Goal: Navigation & Orientation: Find specific page/section

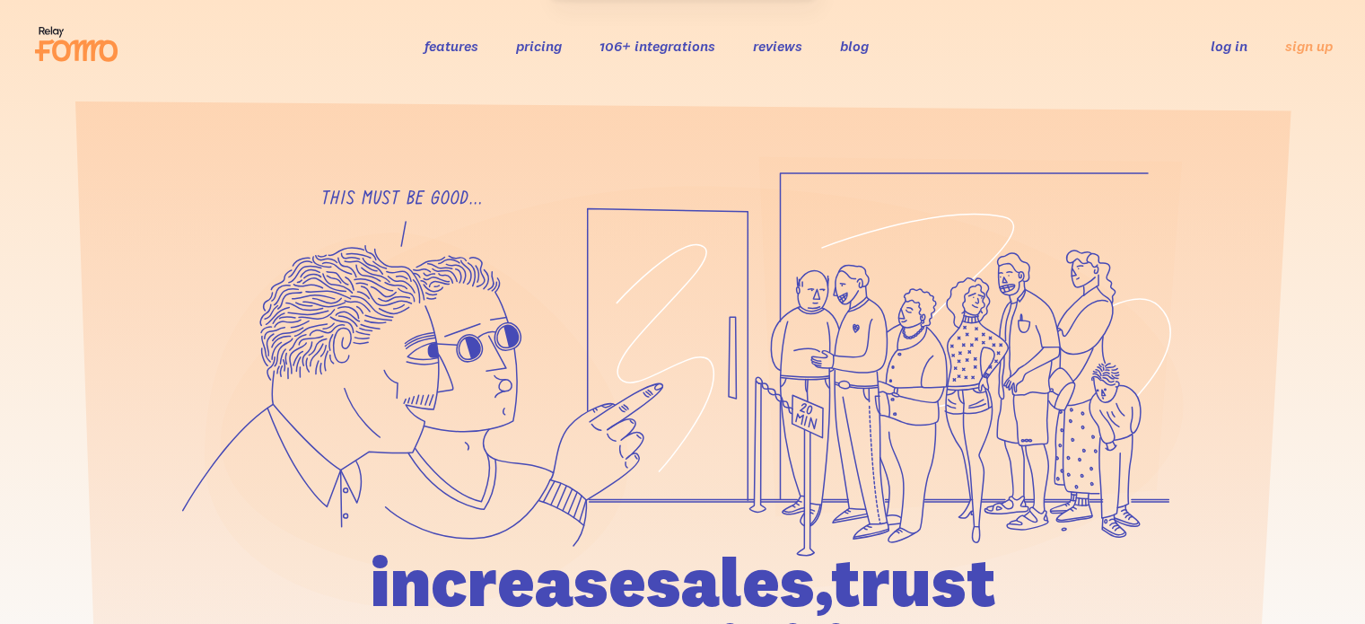
click at [1216, 46] on link "log in" at bounding box center [1229, 46] width 37 height 18
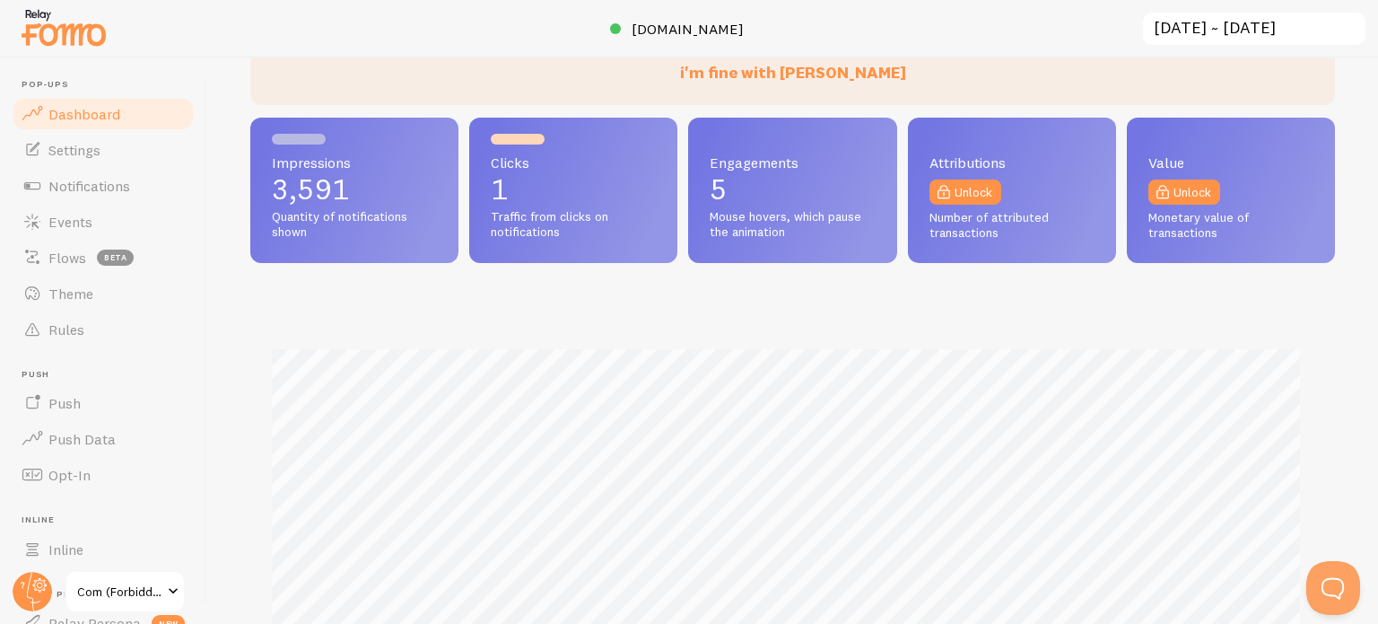
scroll to position [269, 0]
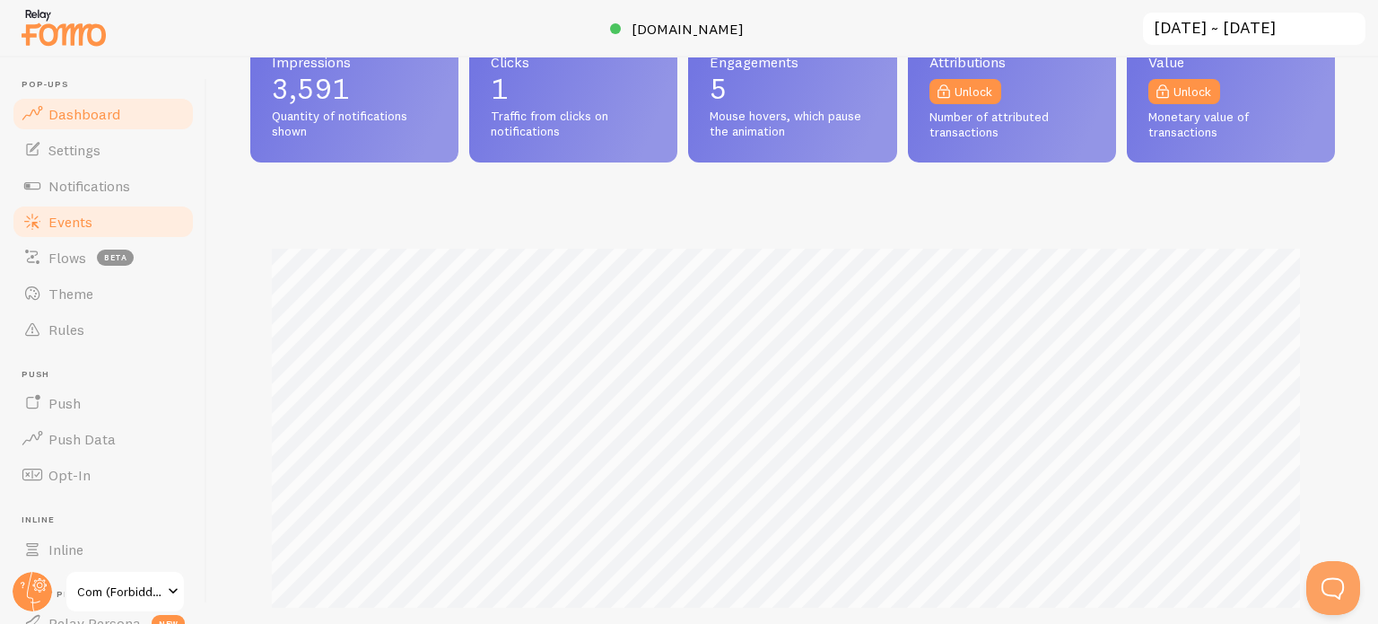
click at [99, 222] on link "Events" at bounding box center [103, 222] width 185 height 36
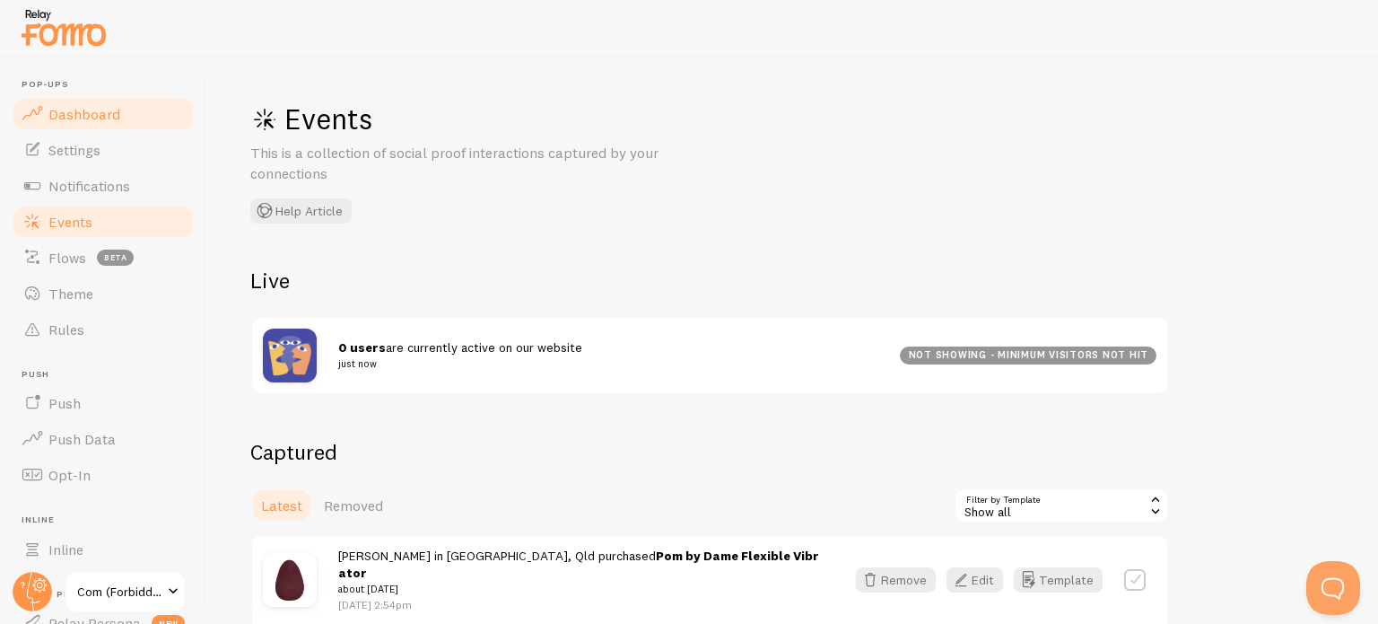
click at [101, 110] on span "Dashboard" at bounding box center [84, 114] width 72 height 18
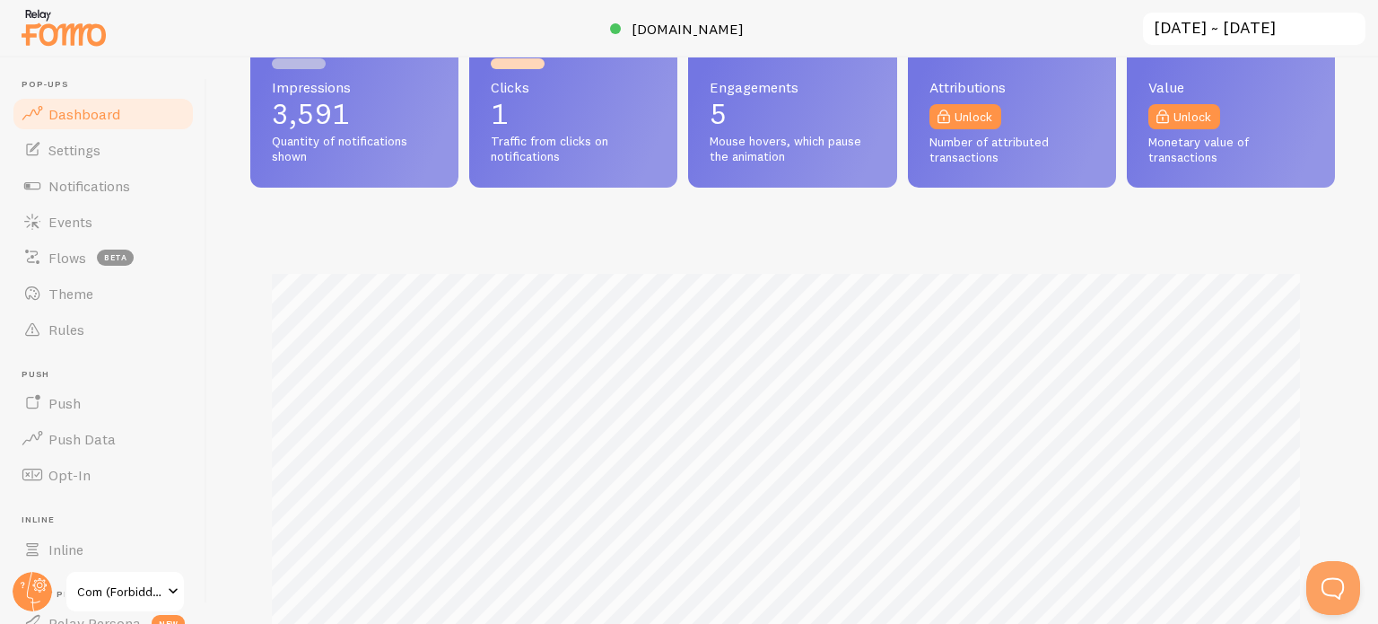
scroll to position [359, 0]
